Goal: Information Seeking & Learning: Learn about a topic

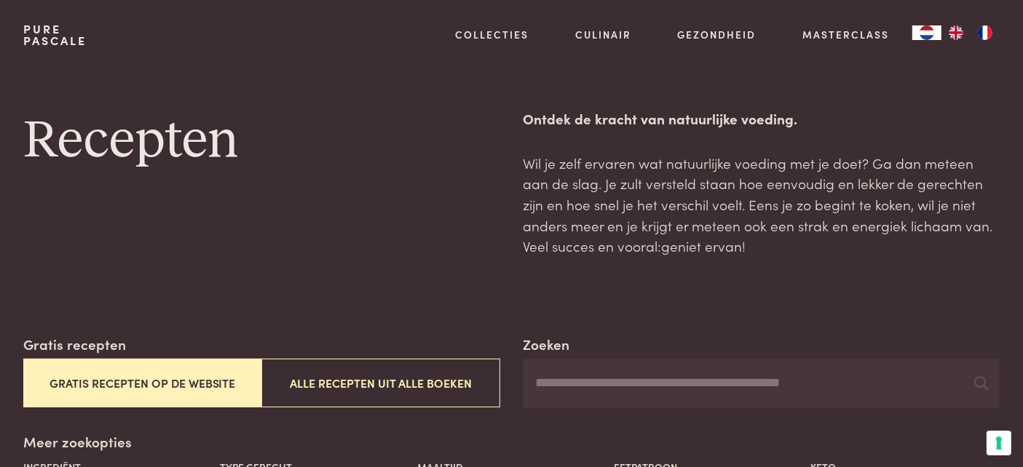
click at [217, 389] on button "Gratis recepten op de website" at bounding box center [142, 383] width 238 height 49
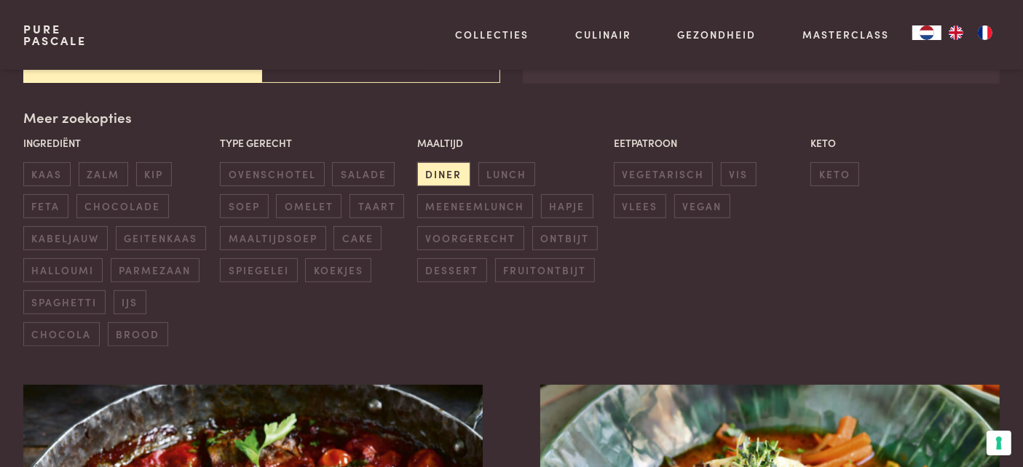
scroll to position [334, 0]
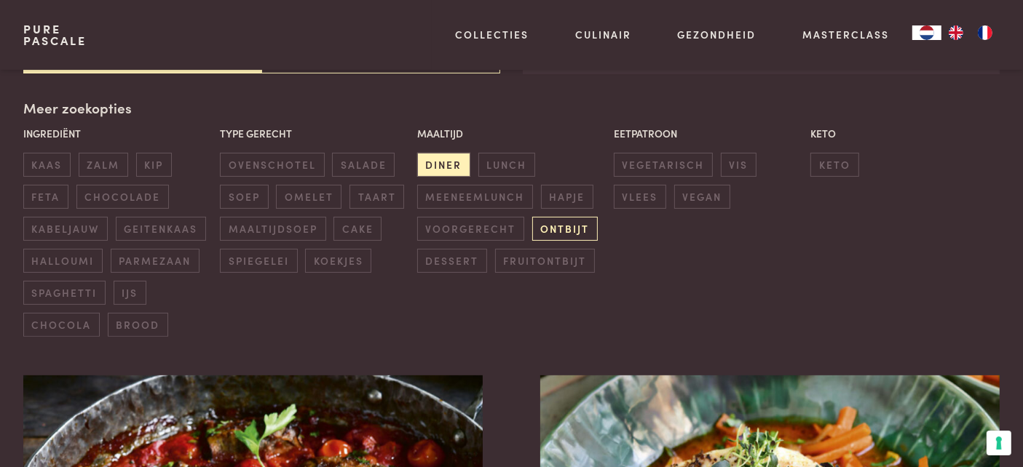
click at [561, 218] on span "ontbijt" at bounding box center [565, 229] width 66 height 24
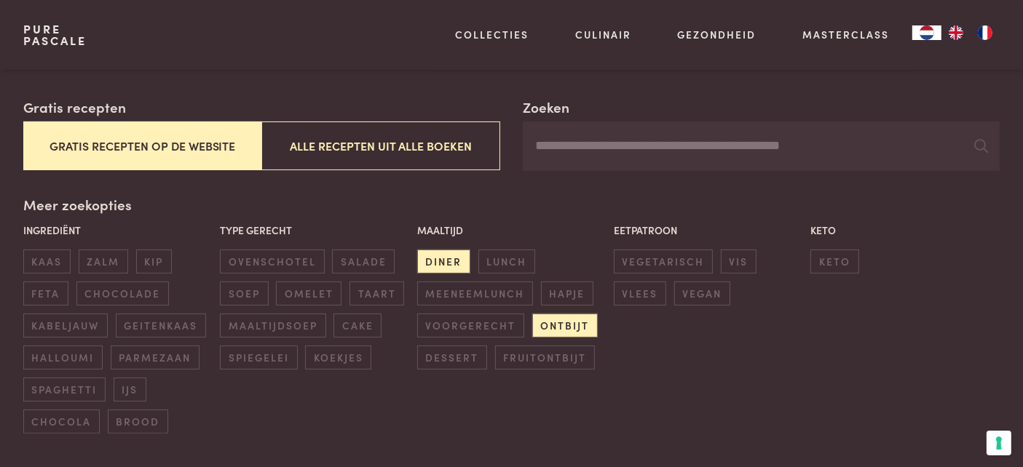
scroll to position [261, 0]
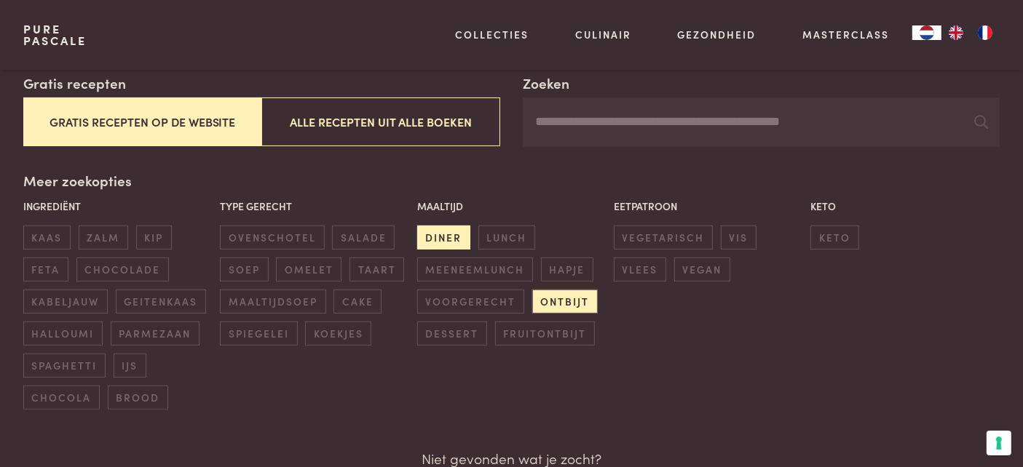
click at [449, 236] on span "diner" at bounding box center [443, 238] width 53 height 24
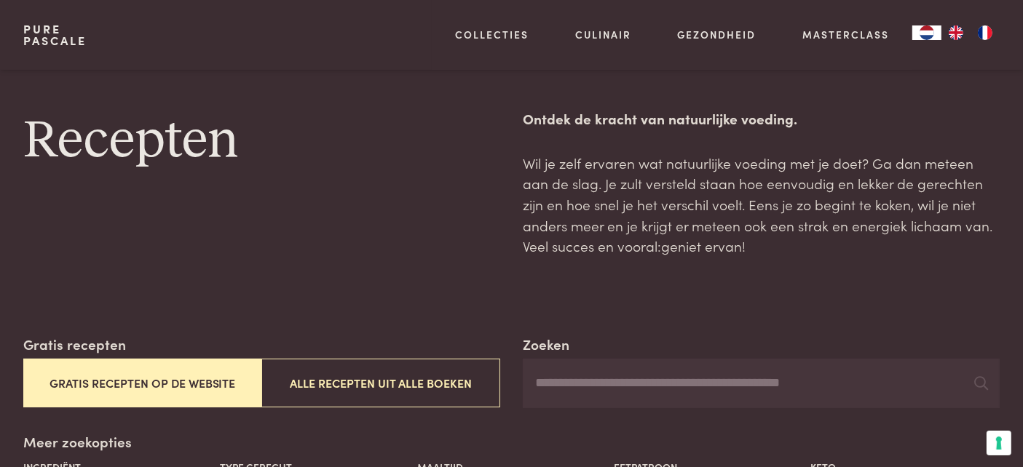
scroll to position [282, 0]
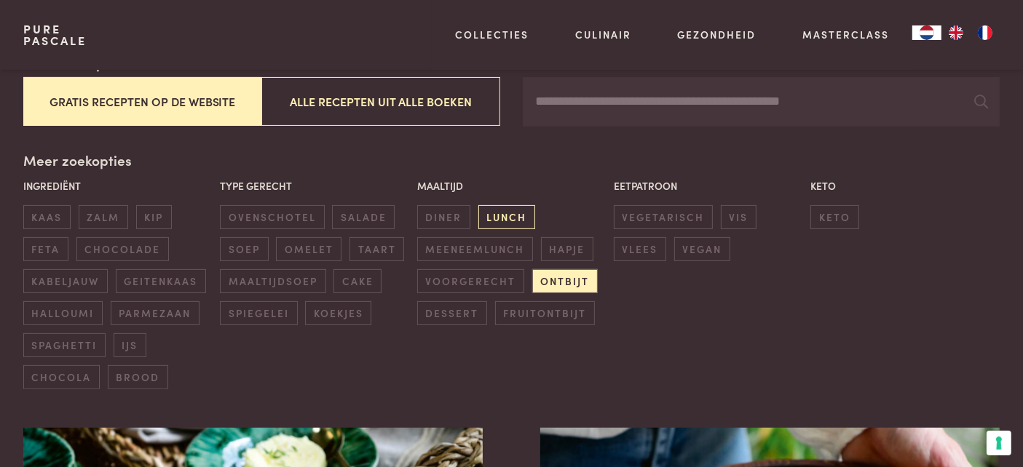
click at [517, 215] on span "lunch" at bounding box center [506, 217] width 57 height 24
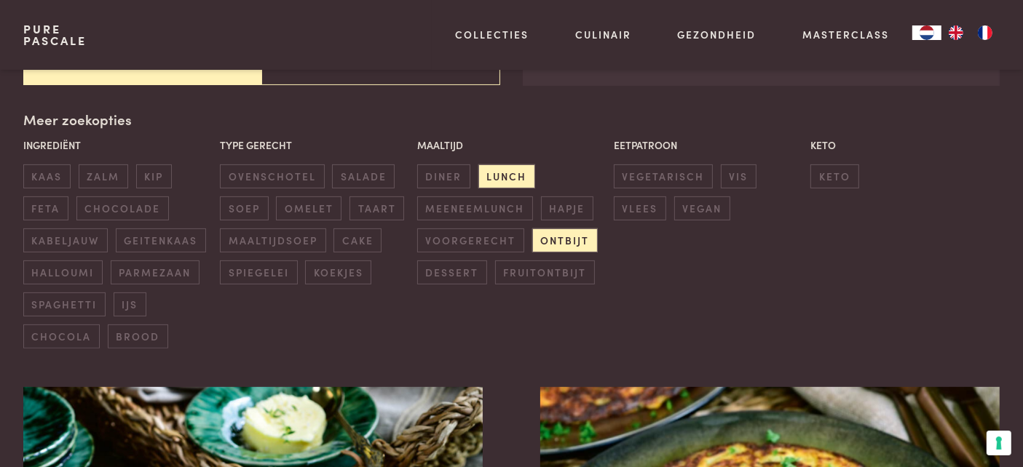
scroll to position [333, 0]
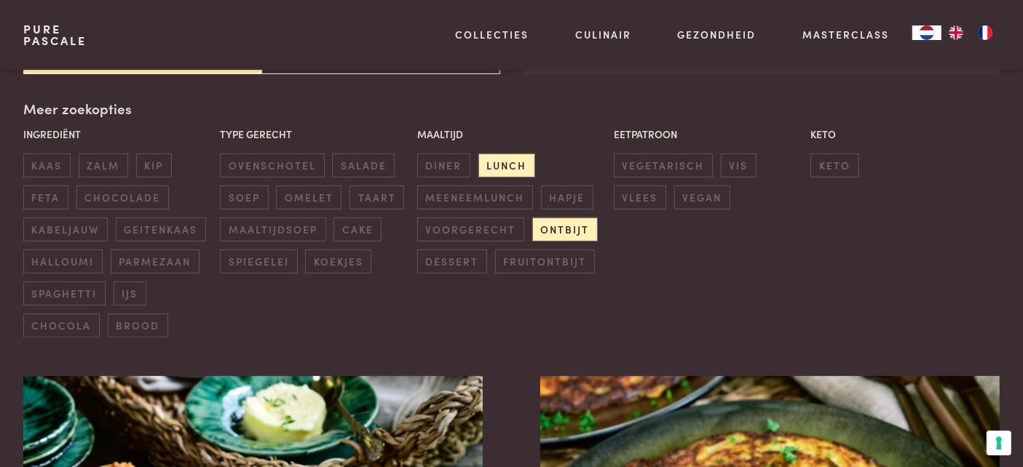
click at [561, 253] on span "fruitontbijt" at bounding box center [545, 262] width 100 height 24
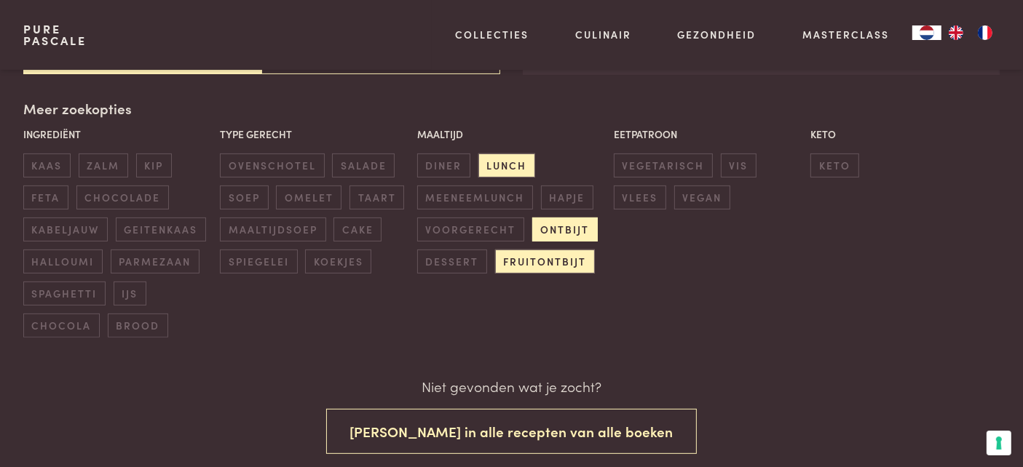
click at [563, 218] on span "ontbijt" at bounding box center [565, 230] width 66 height 24
click at [561, 255] on span "fruitontbijt" at bounding box center [545, 262] width 100 height 24
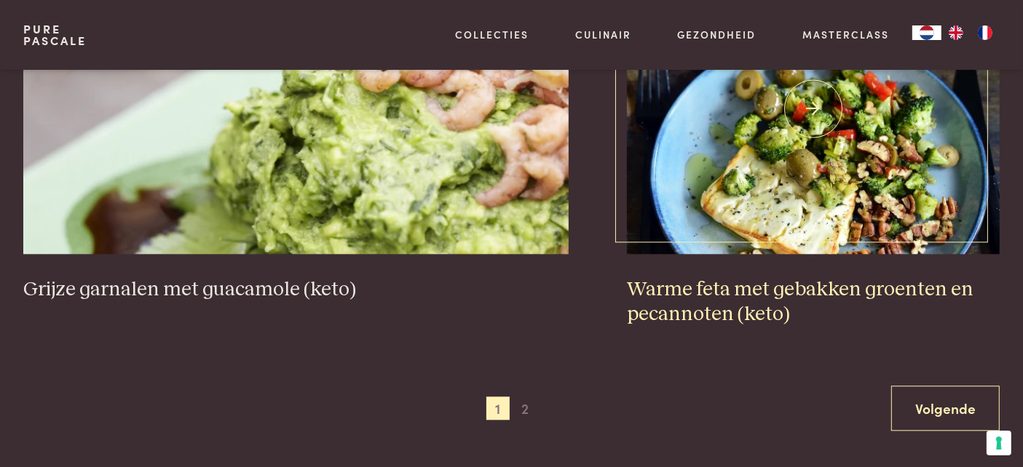
scroll to position [2737, 0]
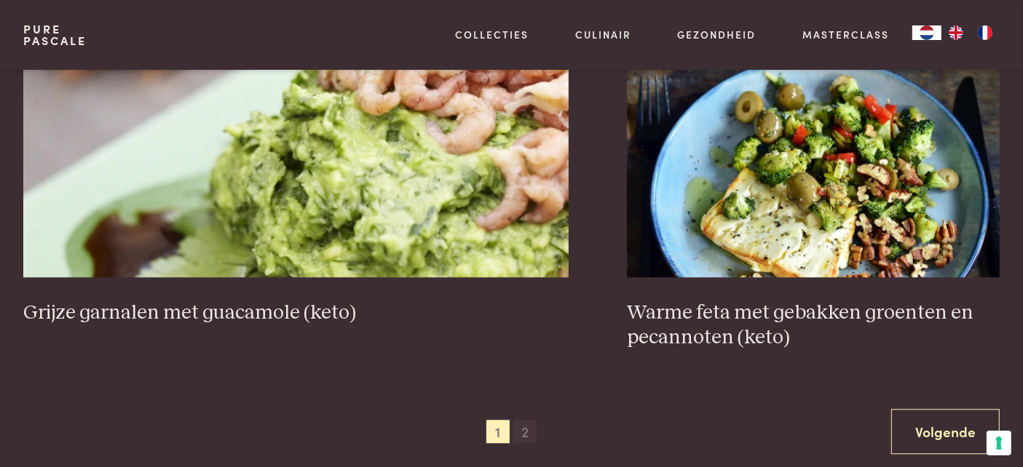
click at [521, 427] on span "2" at bounding box center [524, 431] width 23 height 23
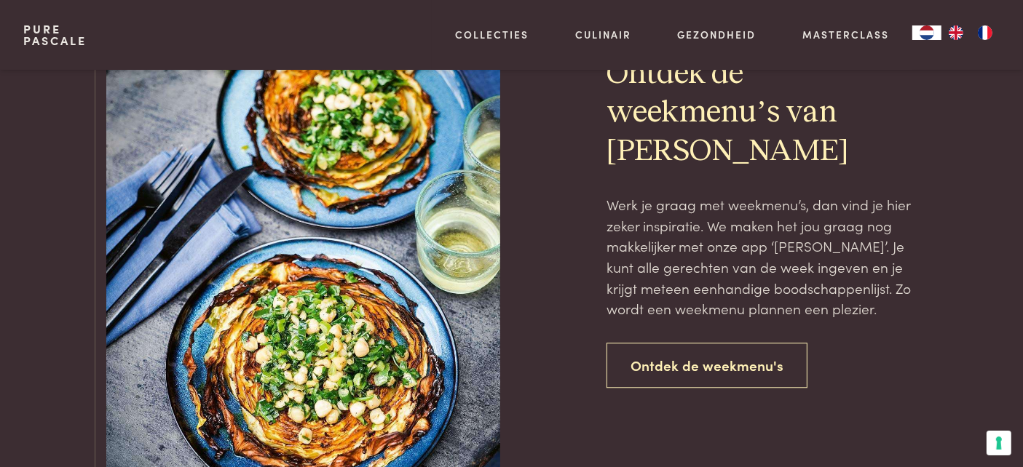
scroll to position [2955, 0]
